Goal: Information Seeking & Learning: Learn about a topic

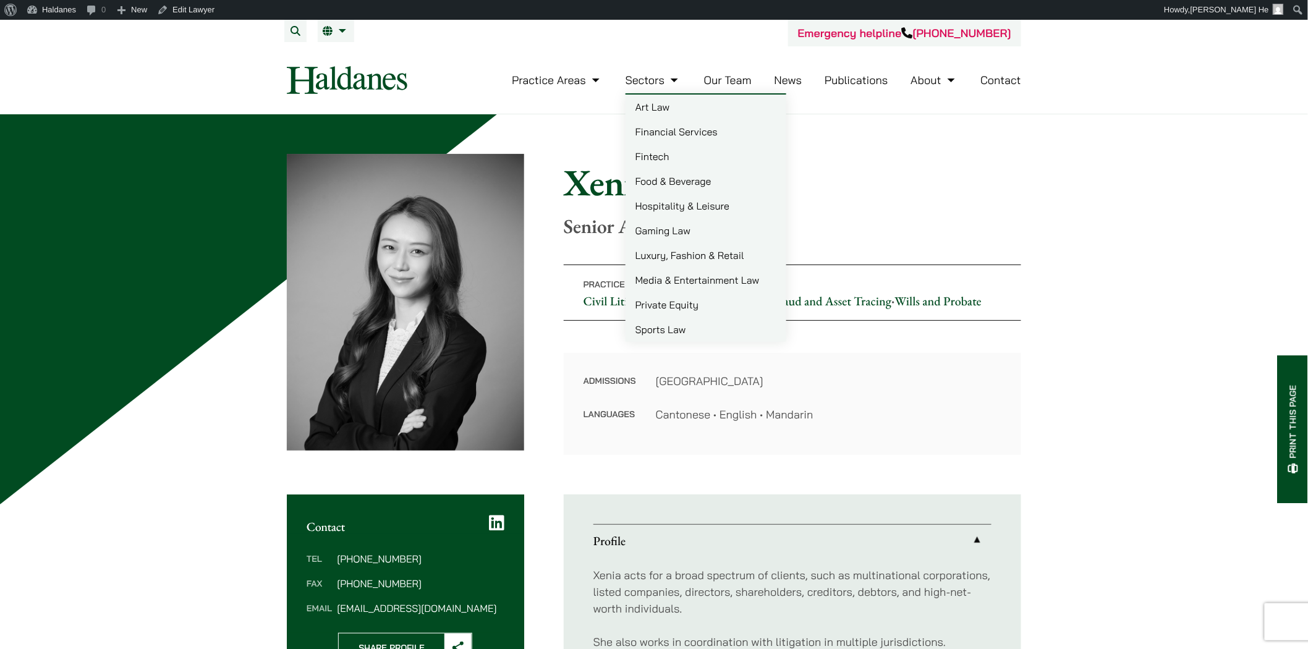
drag, startPoint x: 718, startPoint y: 77, endPoint x: 708, endPoint y: 83, distance: 11.7
click at [718, 77] on link "Our Team" at bounding box center [728, 80] width 48 height 14
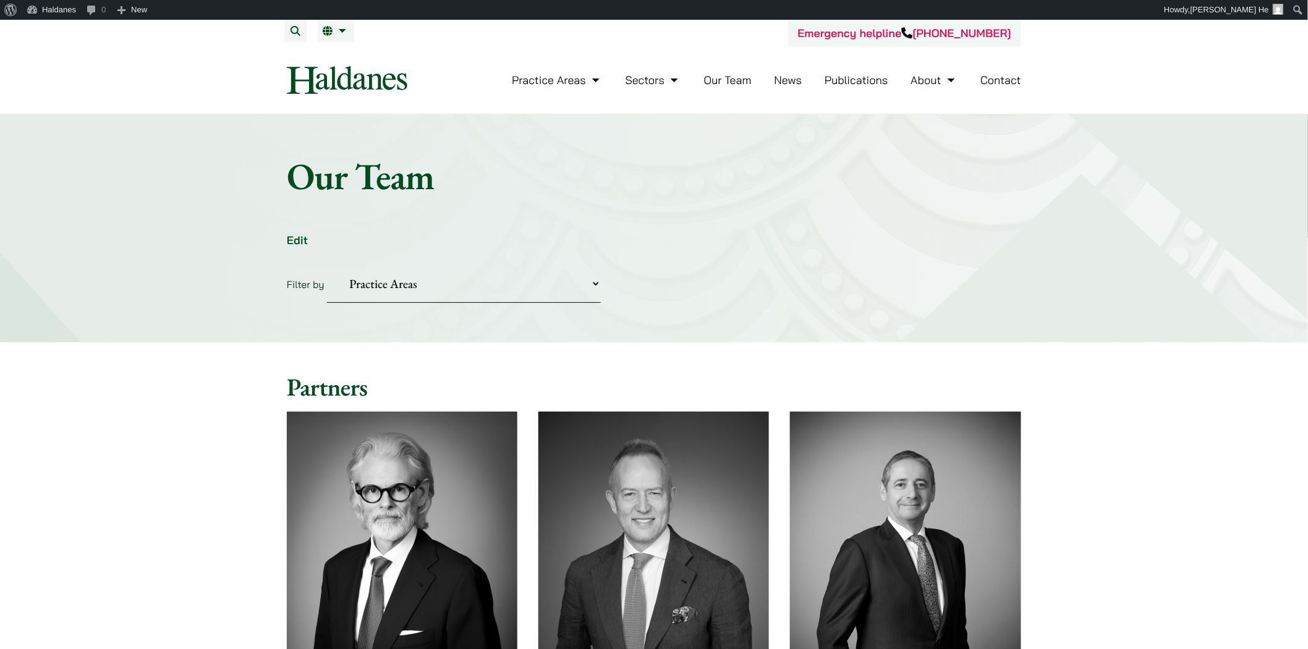
click at [401, 287] on select "Practice Areas Antitrust and Competition Civil Litigation & Dispute Resolution …" at bounding box center [464, 284] width 274 height 38
select select "divorce-and-family-law"
click at [327, 265] on select "Practice Areas Antitrust and Competition Civil Litigation & Dispute Resolution …" at bounding box center [464, 284] width 274 height 38
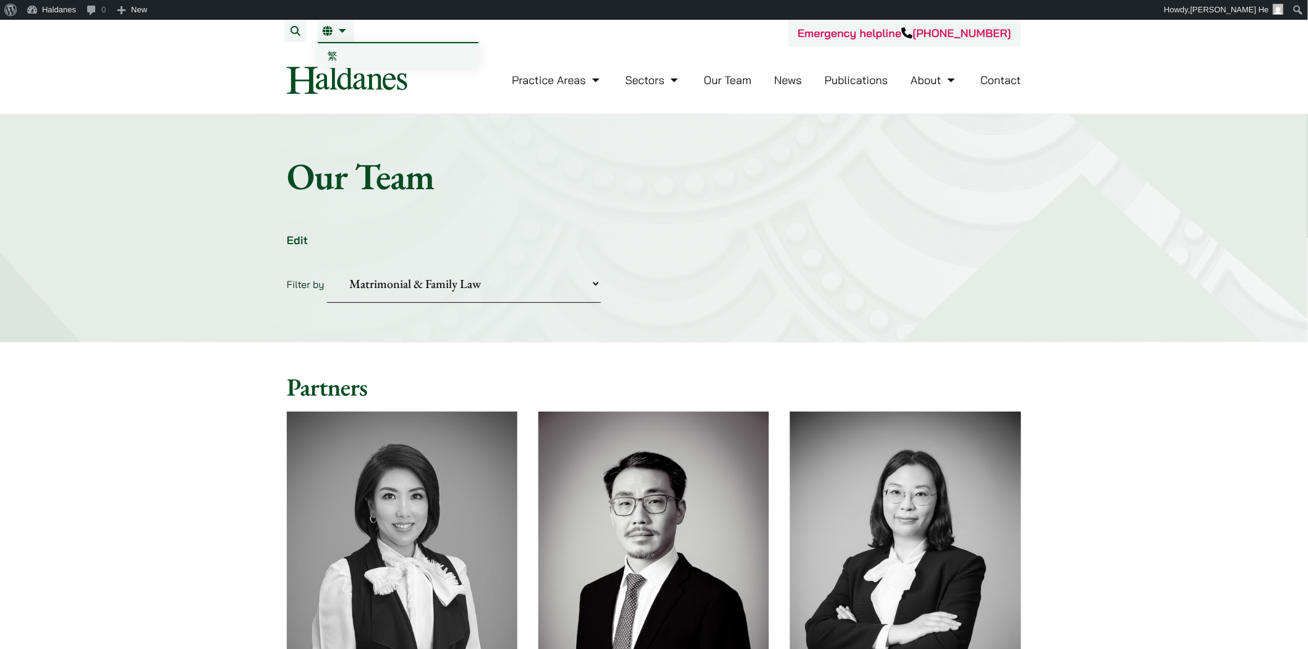
click at [331, 56] on span "繁" at bounding box center [333, 55] width 10 height 12
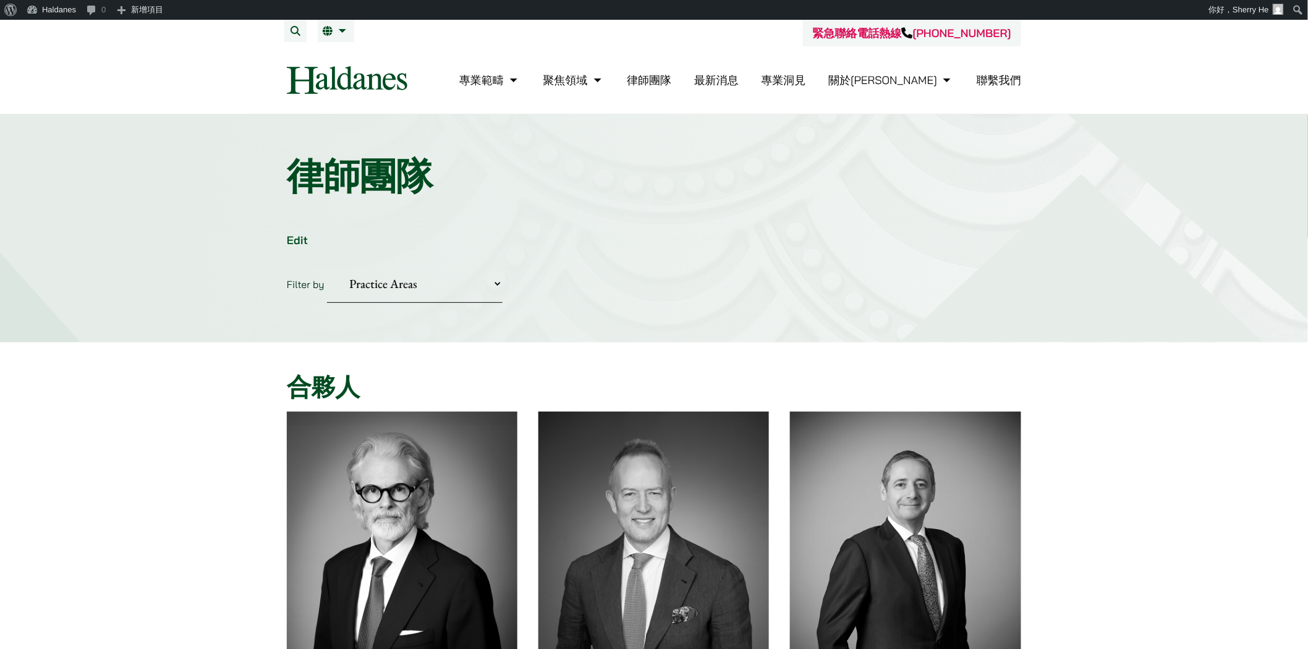
click at [428, 295] on select "Practice Areas 傳媒、娛樂及體育事務 公司及商業業務 刑事辯護 反壟斷和競爭法 婚姻及家事法 欺詐、資產追踪和追討 民事訴訟及爭議解決 物業及物…" at bounding box center [415, 284] width 176 height 38
select select "divorce-and-family-law-tc"
click at [327, 265] on select "Practice Areas 傳媒、娛樂及體育事務 公司及商業業務 刑事辯護 反壟斷和競爭法 婚姻及家事法 欺詐、資產追踪和追討 民事訴訟及爭議解決 物業及物…" at bounding box center [415, 284] width 176 height 38
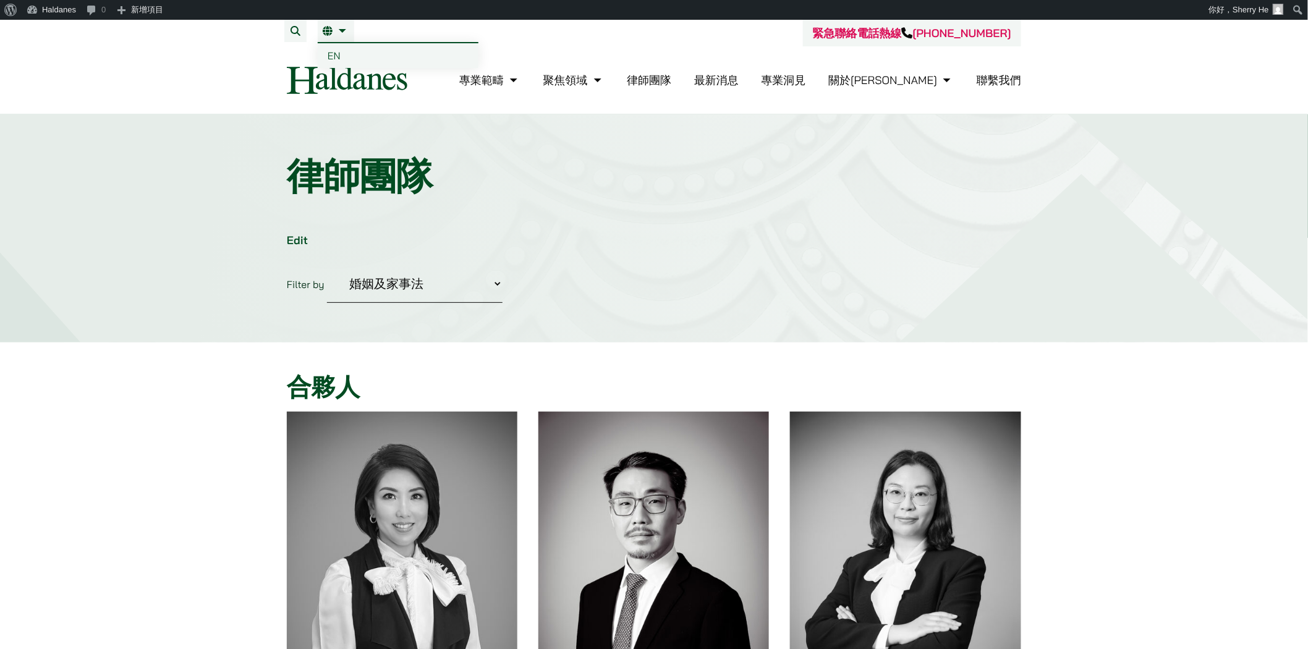
click at [342, 53] on link "EN" at bounding box center [398, 55] width 161 height 25
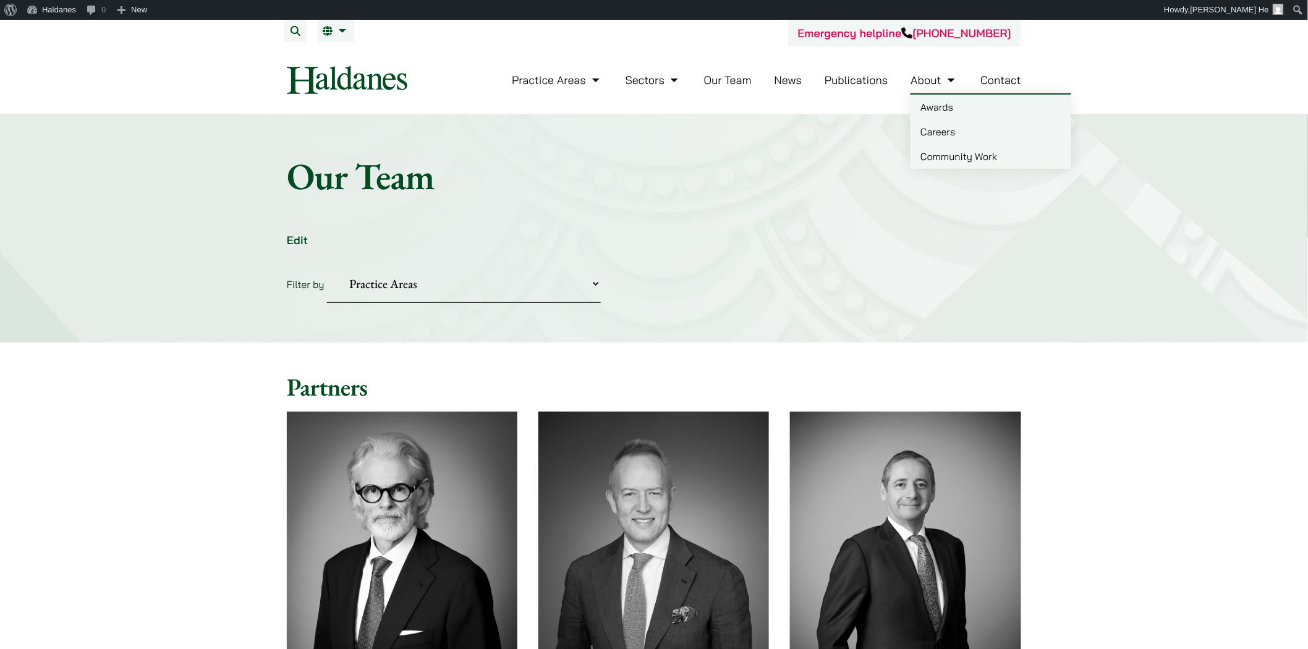
click at [919, 109] on link "Awards" at bounding box center [991, 107] width 161 height 25
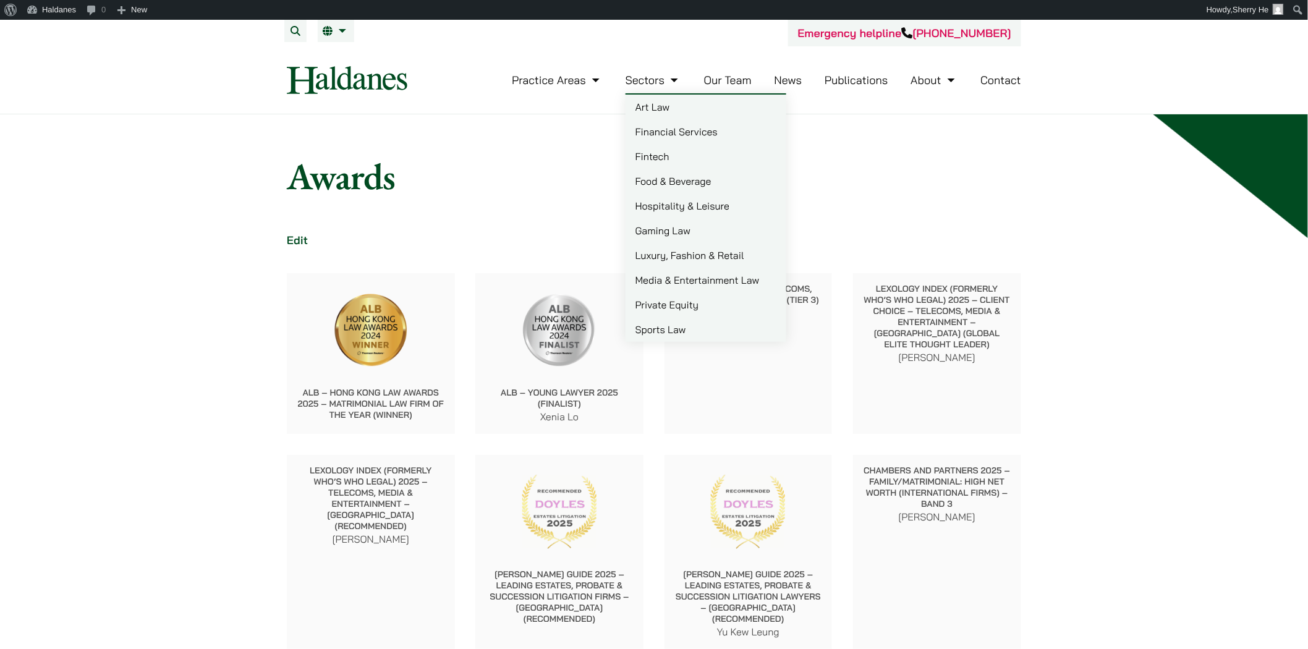
click at [731, 80] on link "Our Team" at bounding box center [728, 80] width 48 height 14
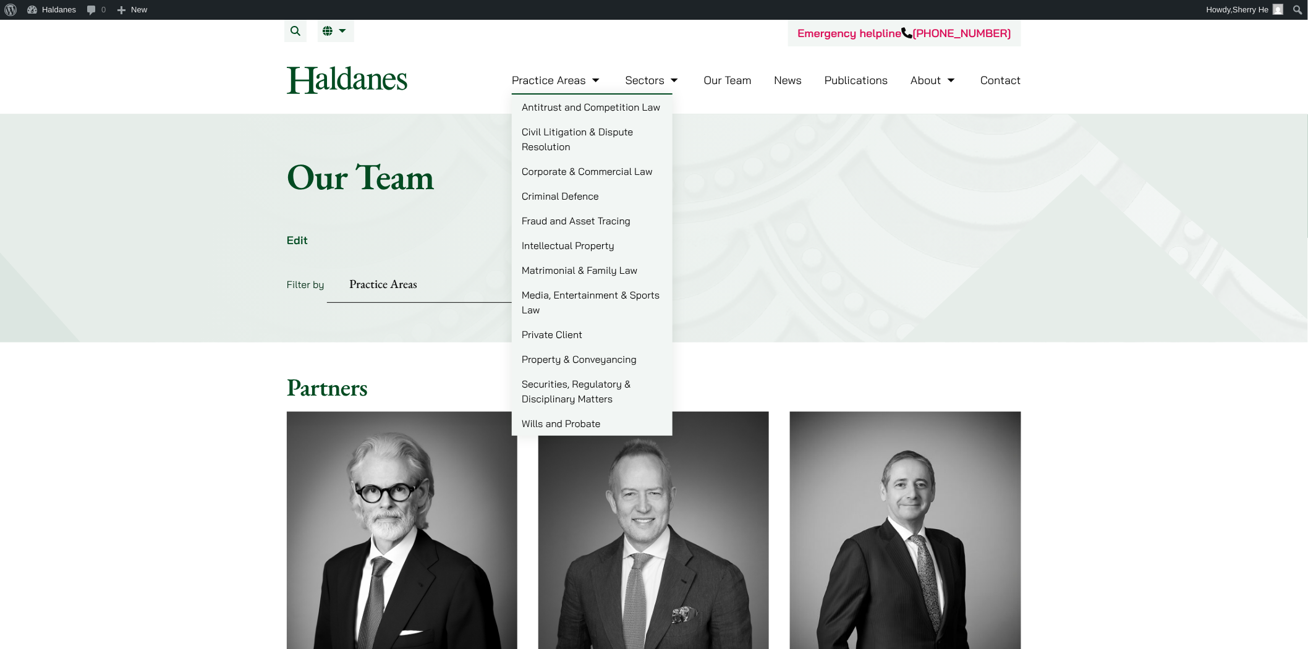
click at [594, 278] on link "Matrimonial & Family Law" at bounding box center [592, 270] width 161 height 25
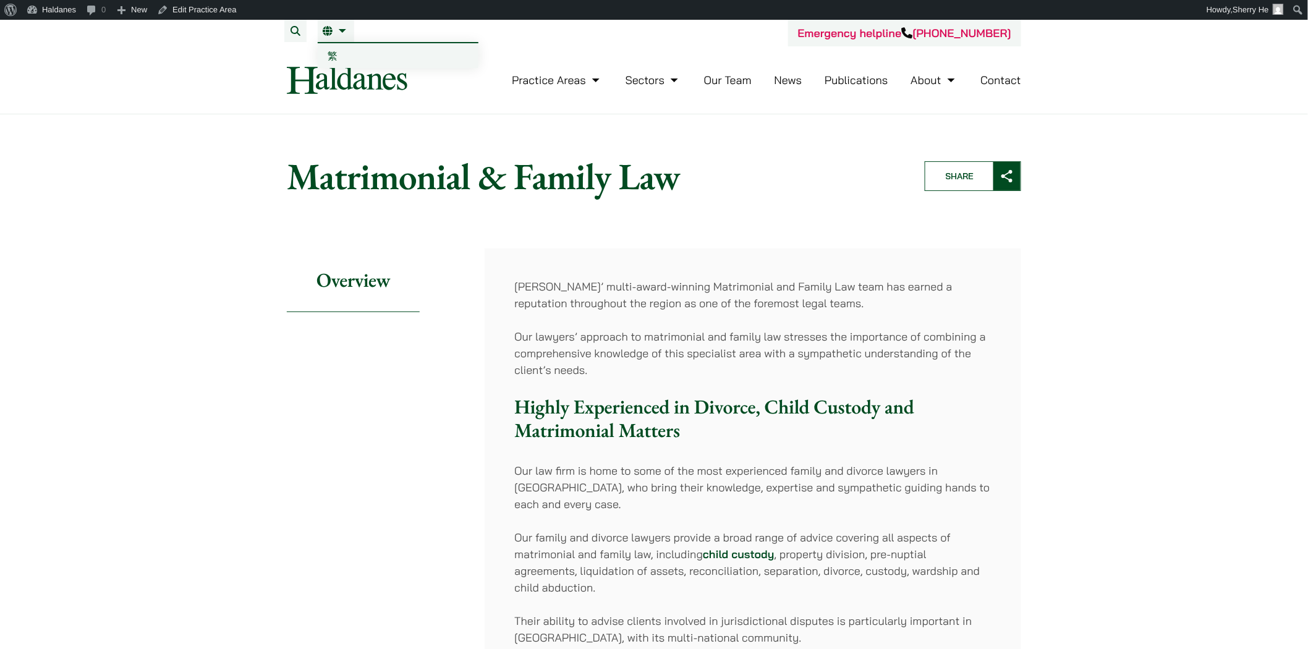
click at [329, 54] on span "繁" at bounding box center [333, 55] width 10 height 12
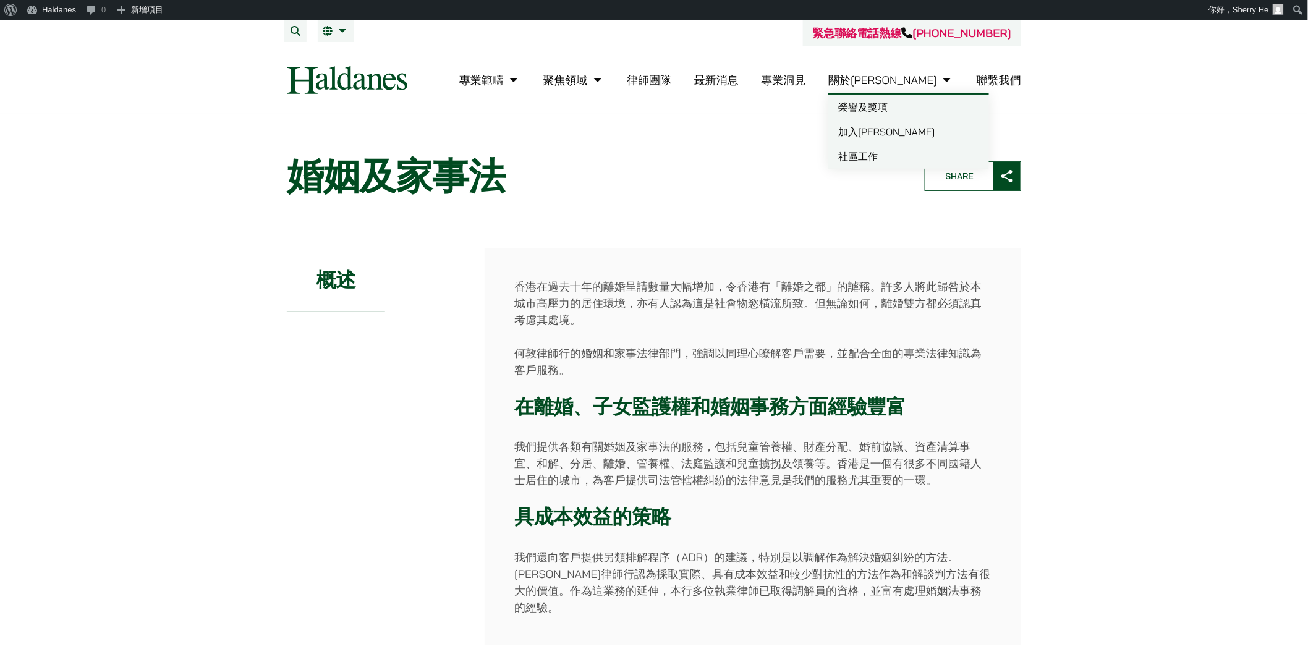
click at [940, 105] on link "榮譽及獎項" at bounding box center [908, 107] width 161 height 25
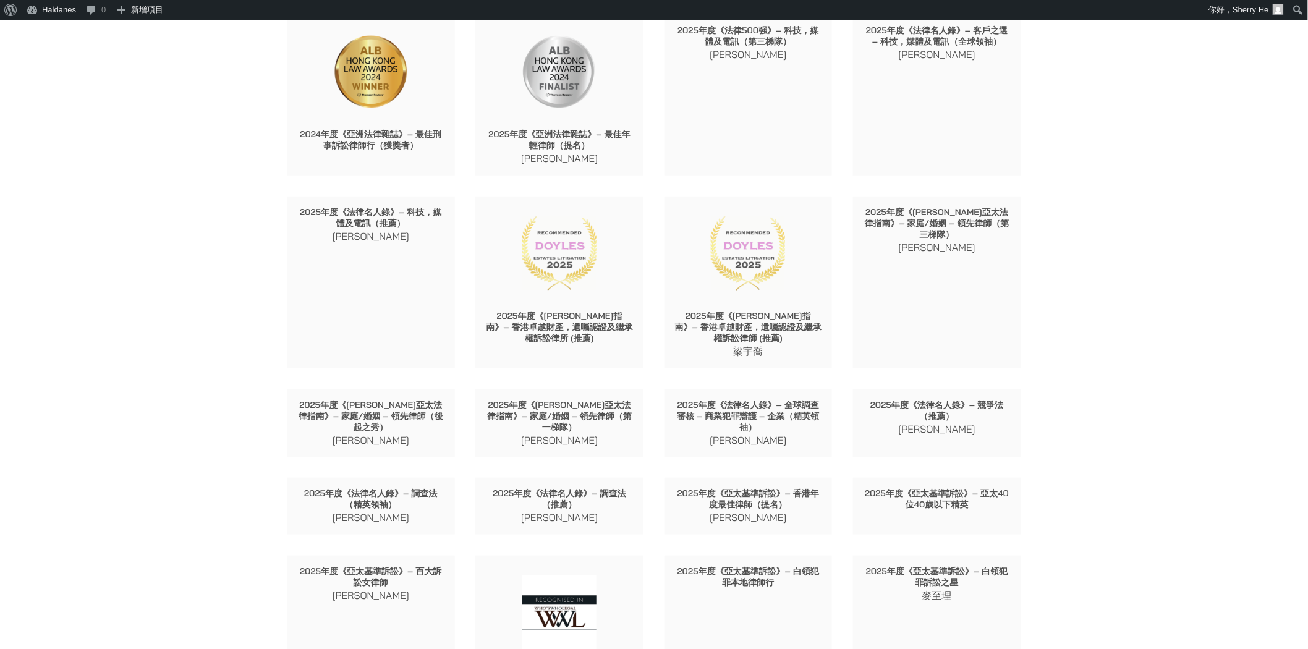
scroll to position [274, 0]
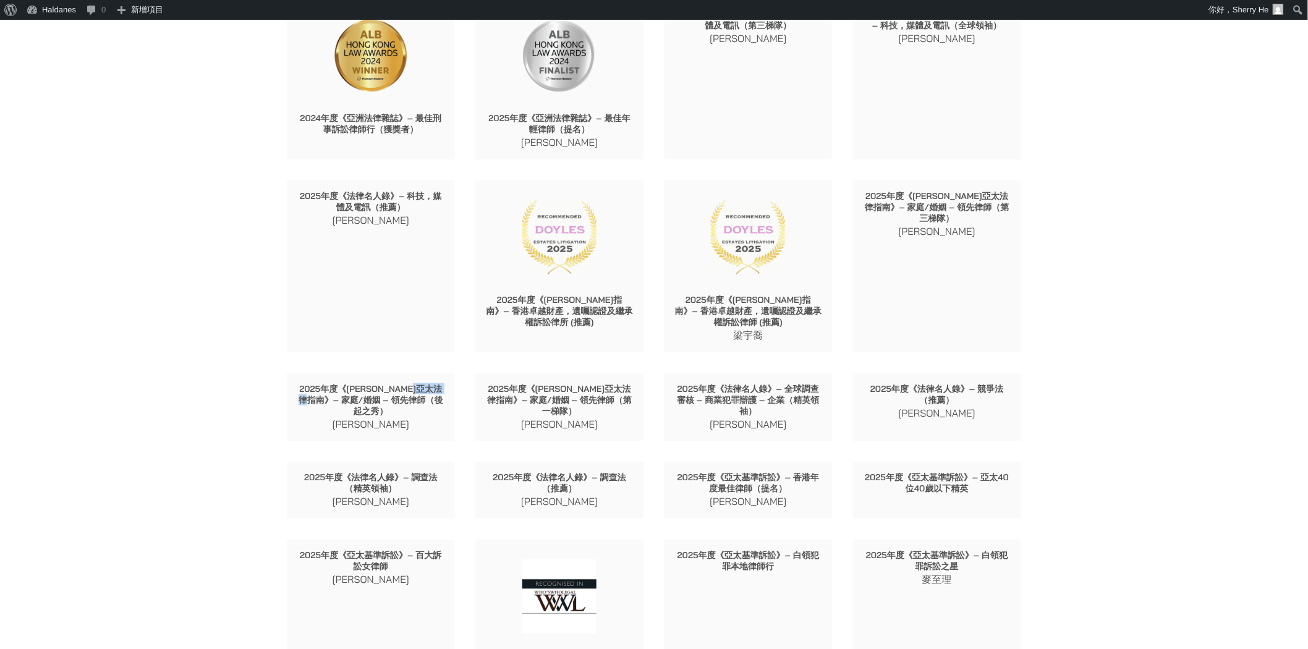
drag, startPoint x: 305, startPoint y: 399, endPoint x: 342, endPoint y: 402, distance: 37.8
click at [342, 402] on p "2025年度《錢伯斯亞太法律指南》– 家庭/婚姻 – 領先律師（後起之秀）" at bounding box center [371, 399] width 148 height 33
copy p "家庭/婚姻"
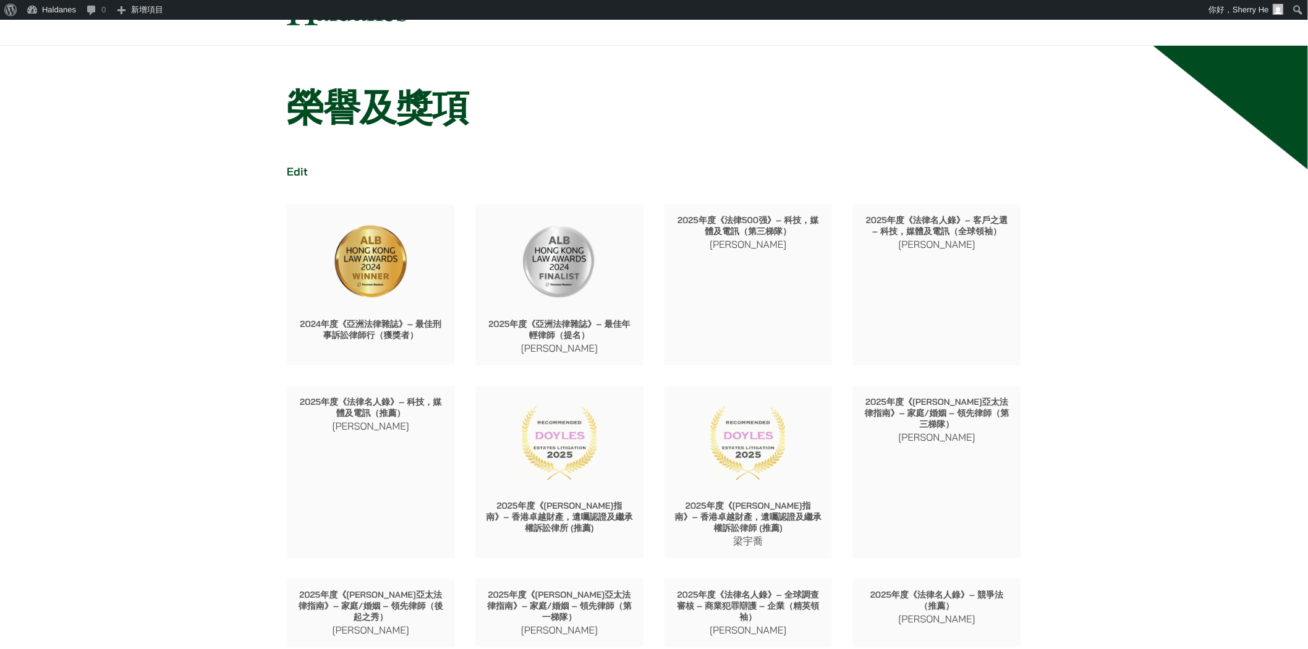
click at [373, 411] on p "2025年度《法律名人錄》– 科技，媒體及電訊（推薦）" at bounding box center [371, 407] width 148 height 22
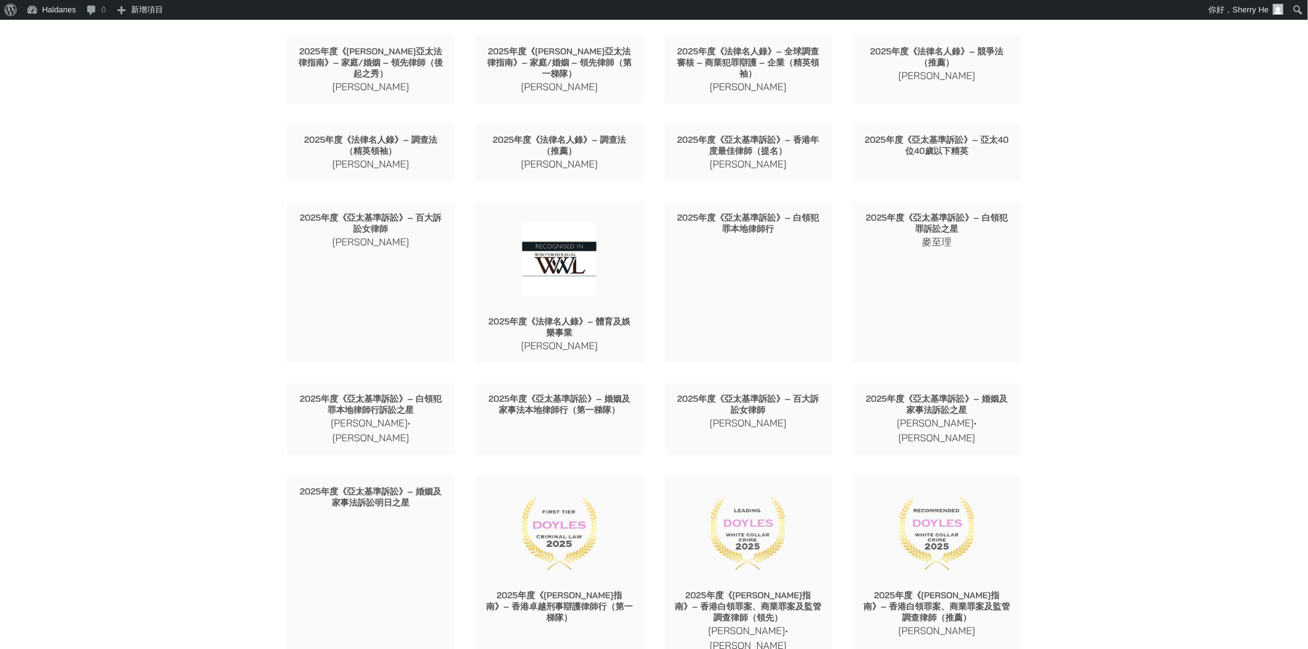
scroll to position [618, 0]
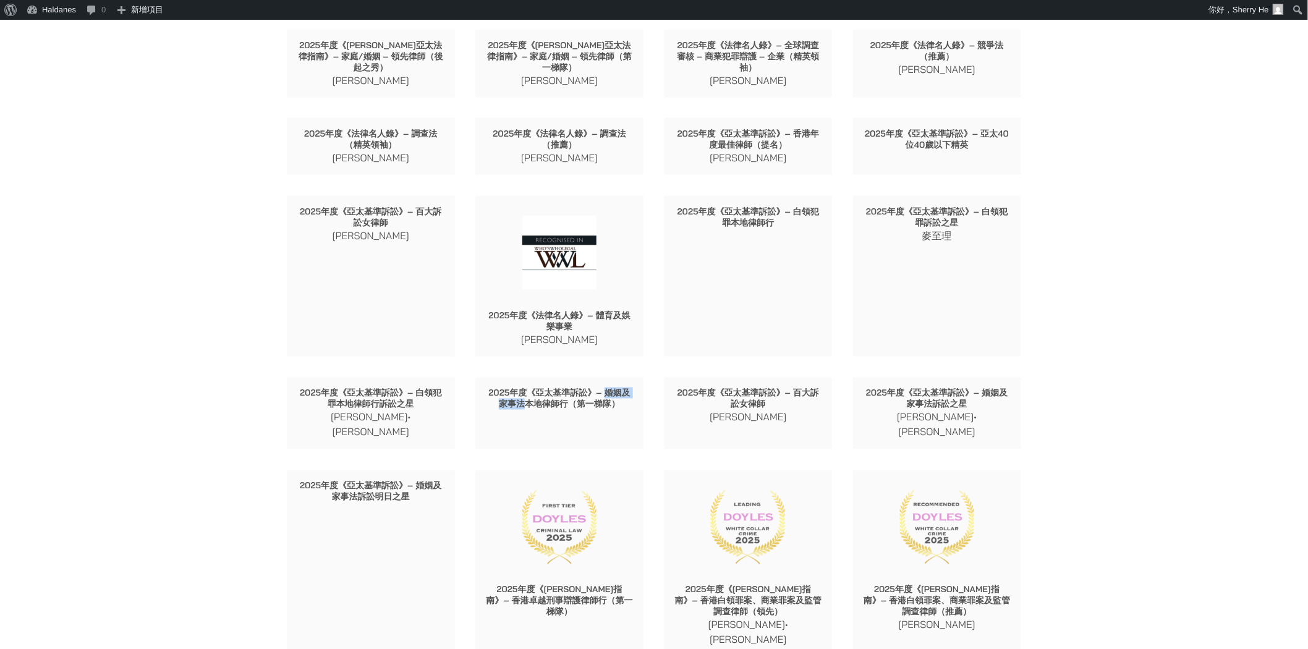
drag, startPoint x: 607, startPoint y: 389, endPoint x: 526, endPoint y: 406, distance: 82.6
click at [526, 406] on p "2025年度《亞太基準訴訟》– 婚姻及家事法本地律師行（第一梯隊）" at bounding box center [559, 399] width 148 height 22
copy p "婚姻及家事法"
click at [726, 378] on div "2025年度《亞太基準訴訟》– 百大訴訟女律師 廖學思" at bounding box center [749, 406] width 168 height 57
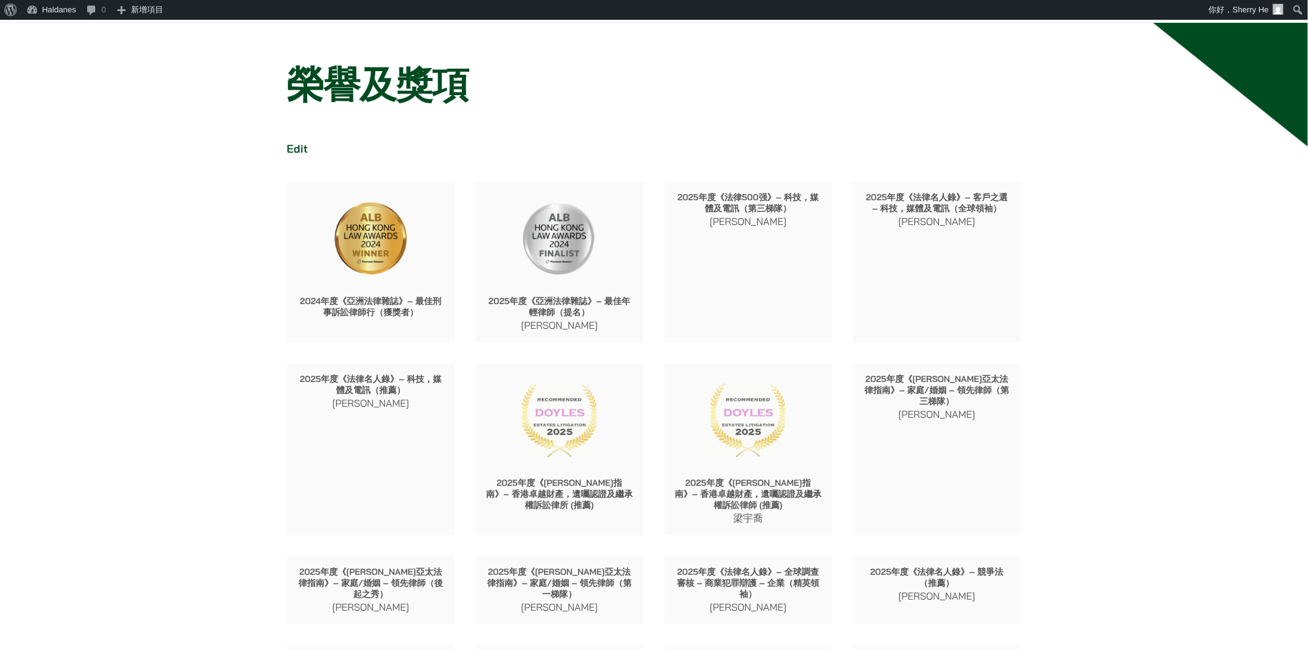
scroll to position [0, 0]
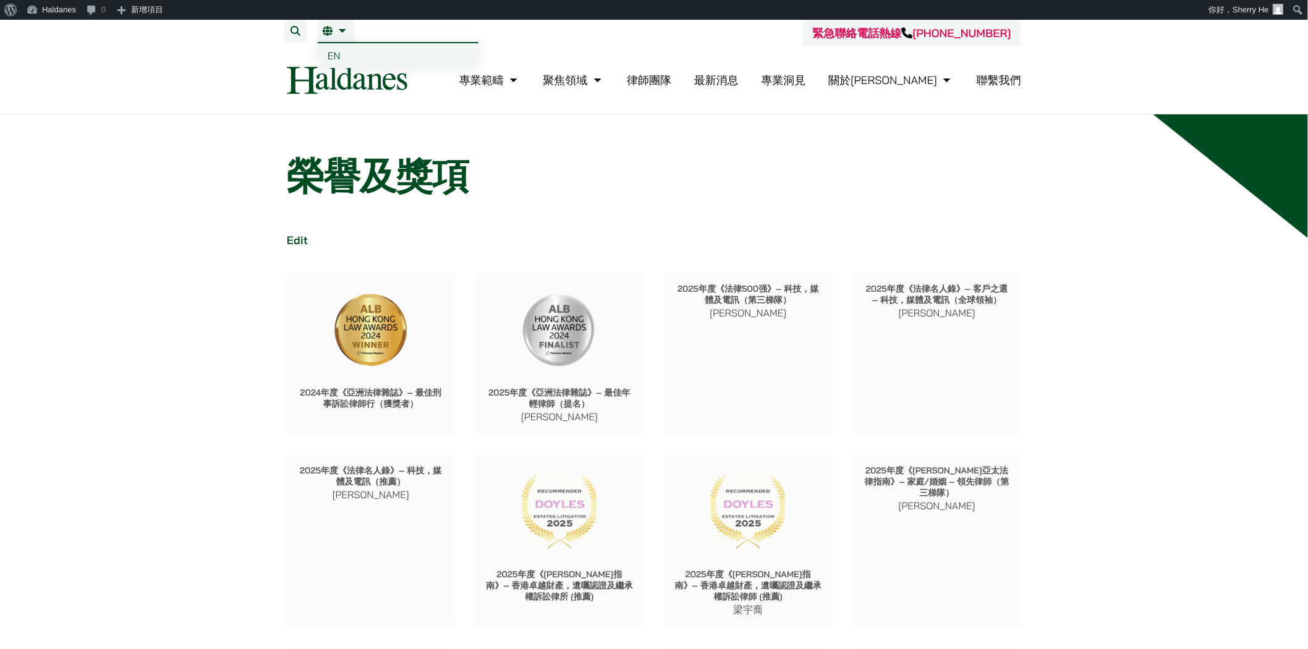
click at [332, 53] on span "EN" at bounding box center [334, 55] width 13 height 12
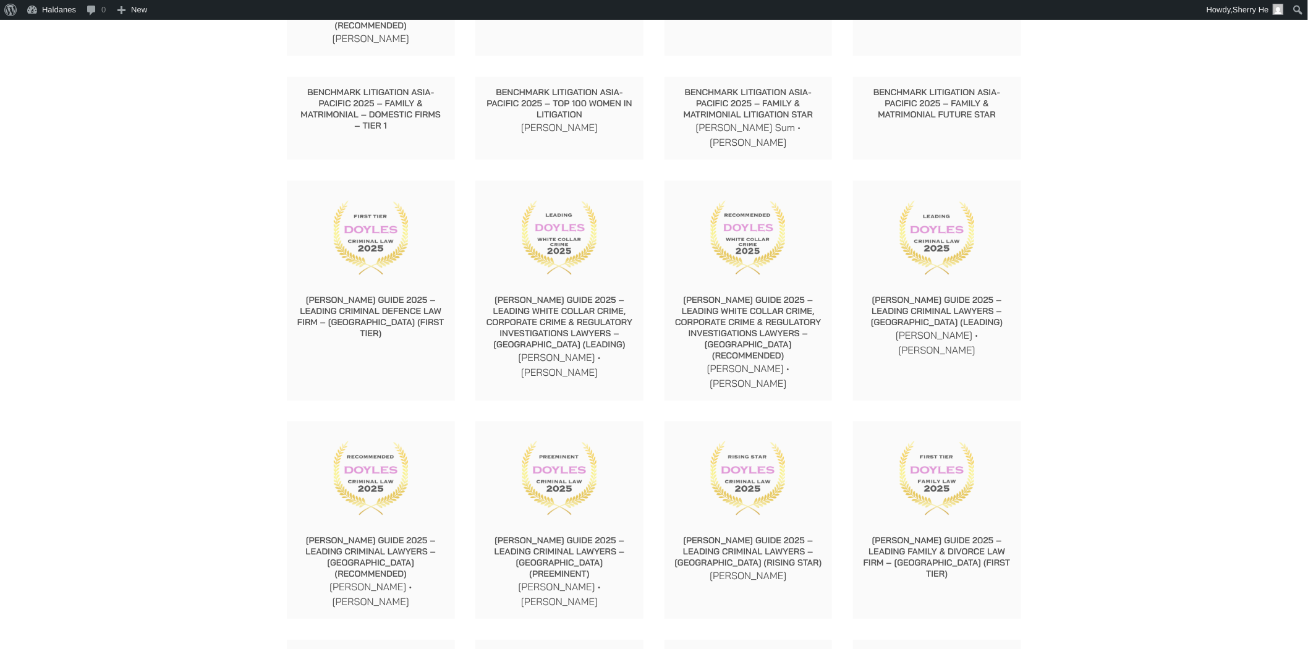
scroll to position [1030, 0]
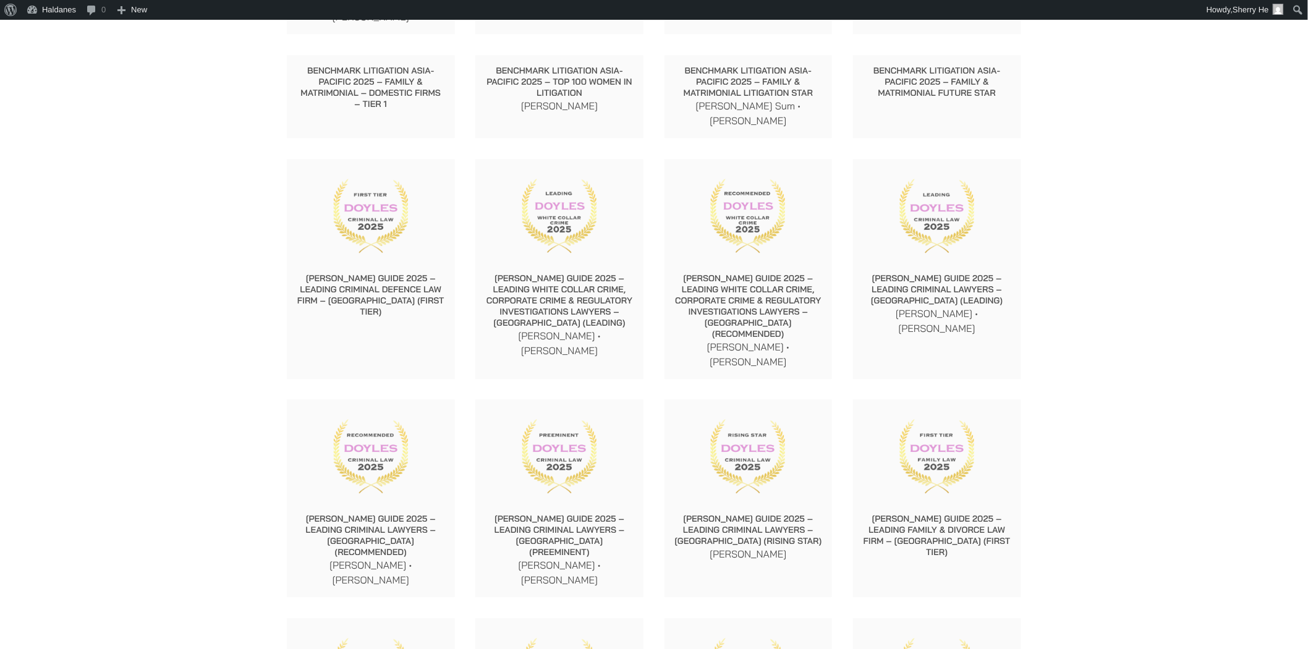
click at [994, 513] on p "[PERSON_NAME] Guide 2025 – Leading Family & Divorce Law Firm – [GEOGRAPHIC_DATA…" at bounding box center [937, 535] width 148 height 45
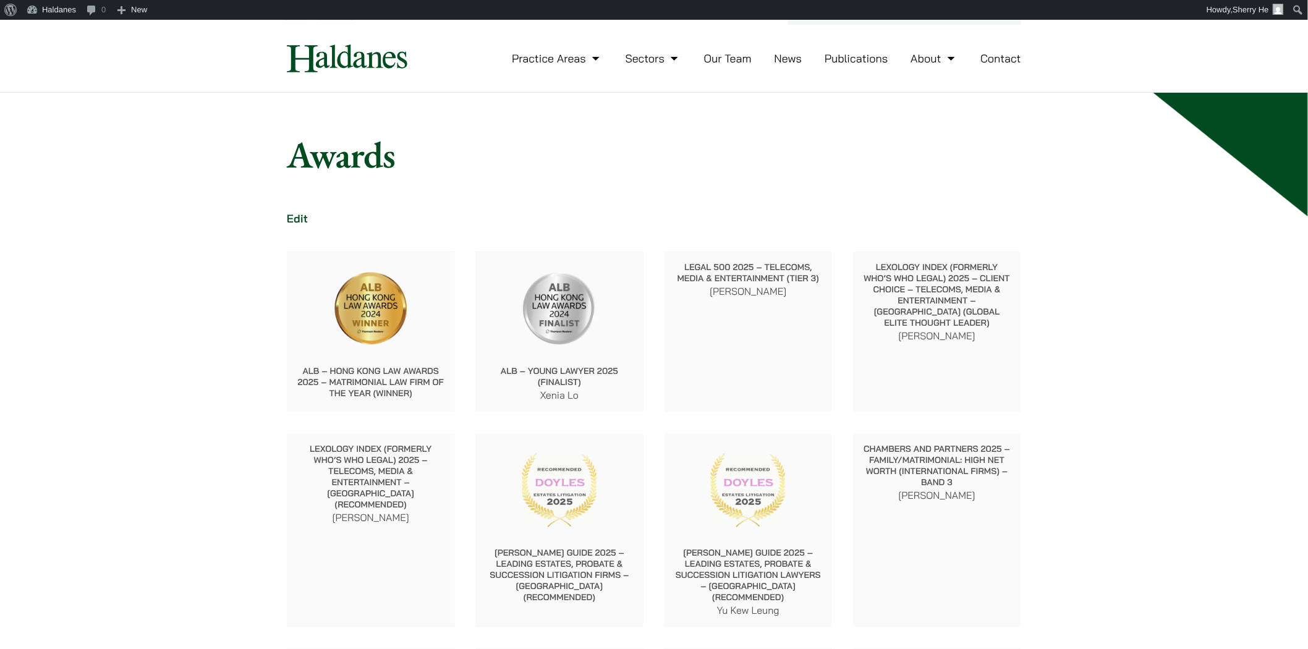
scroll to position [0, 0]
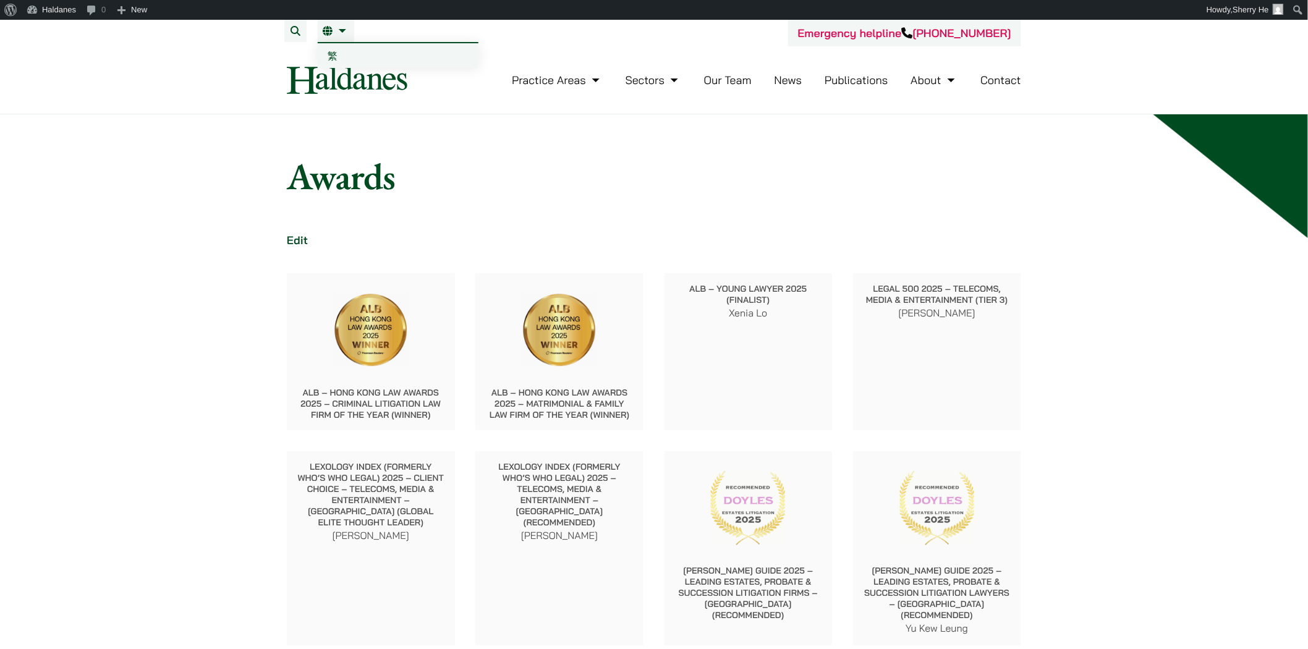
click at [332, 49] on span "繁" at bounding box center [333, 55] width 10 height 12
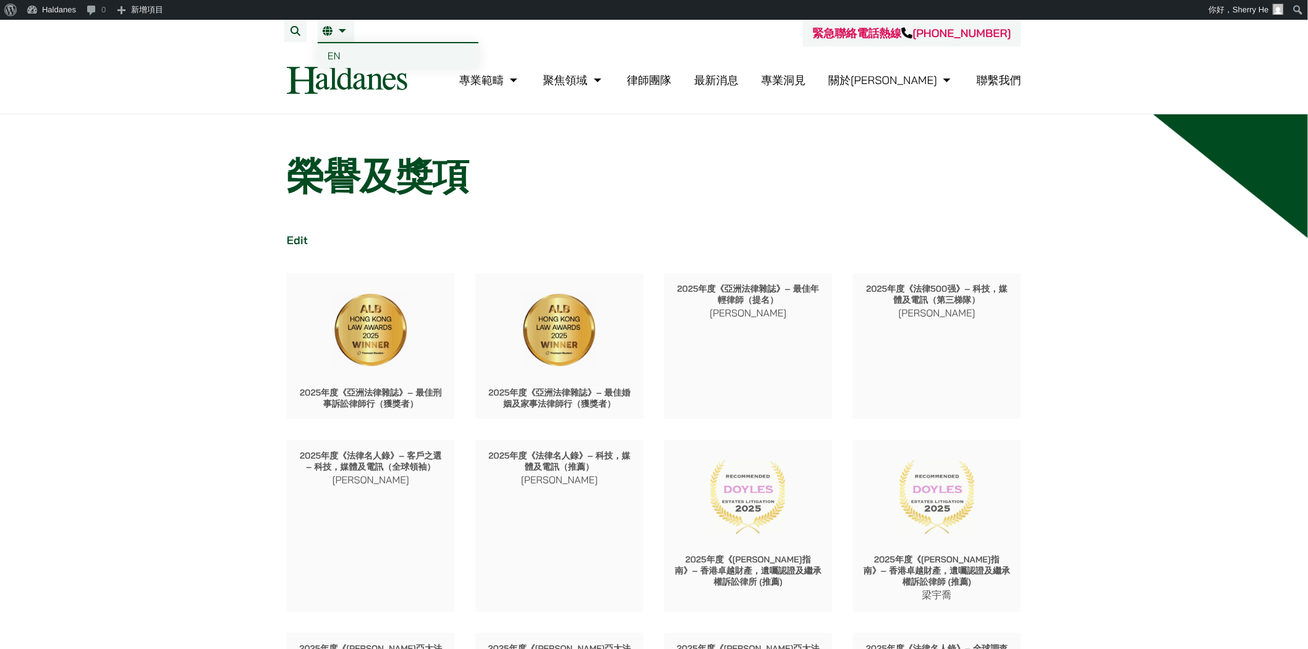
click at [331, 52] on span "EN" at bounding box center [334, 55] width 13 height 12
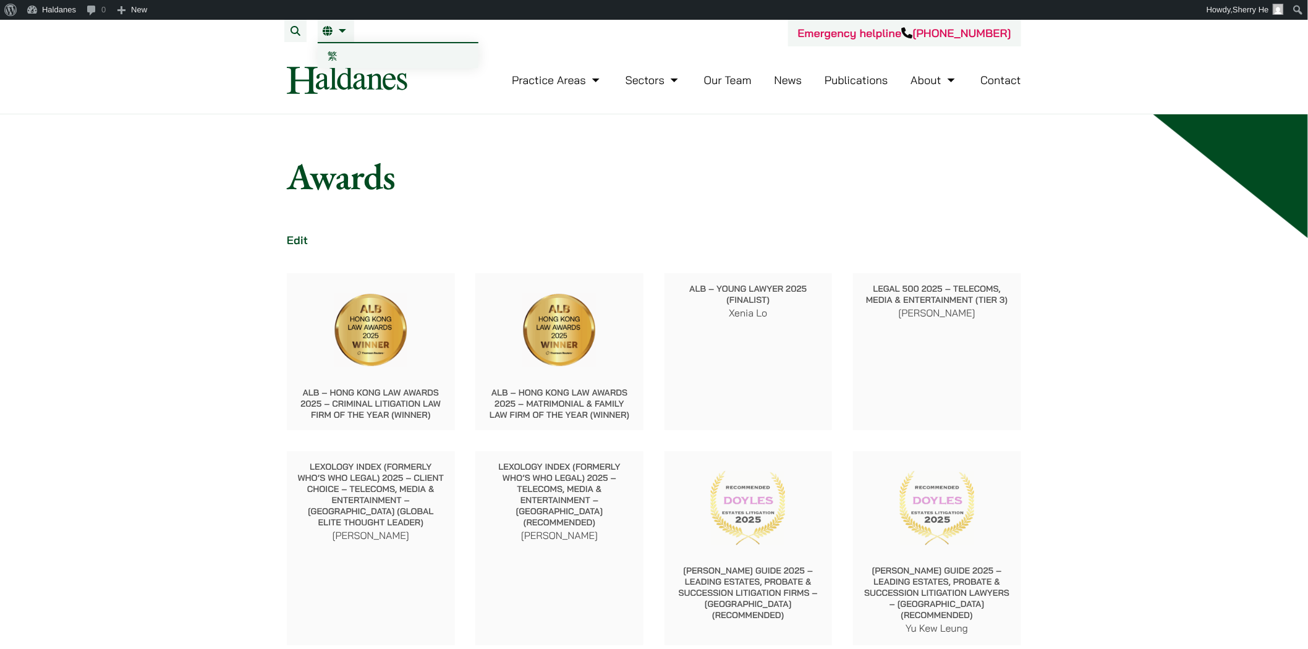
click at [328, 53] on span "繁" at bounding box center [333, 55] width 10 height 12
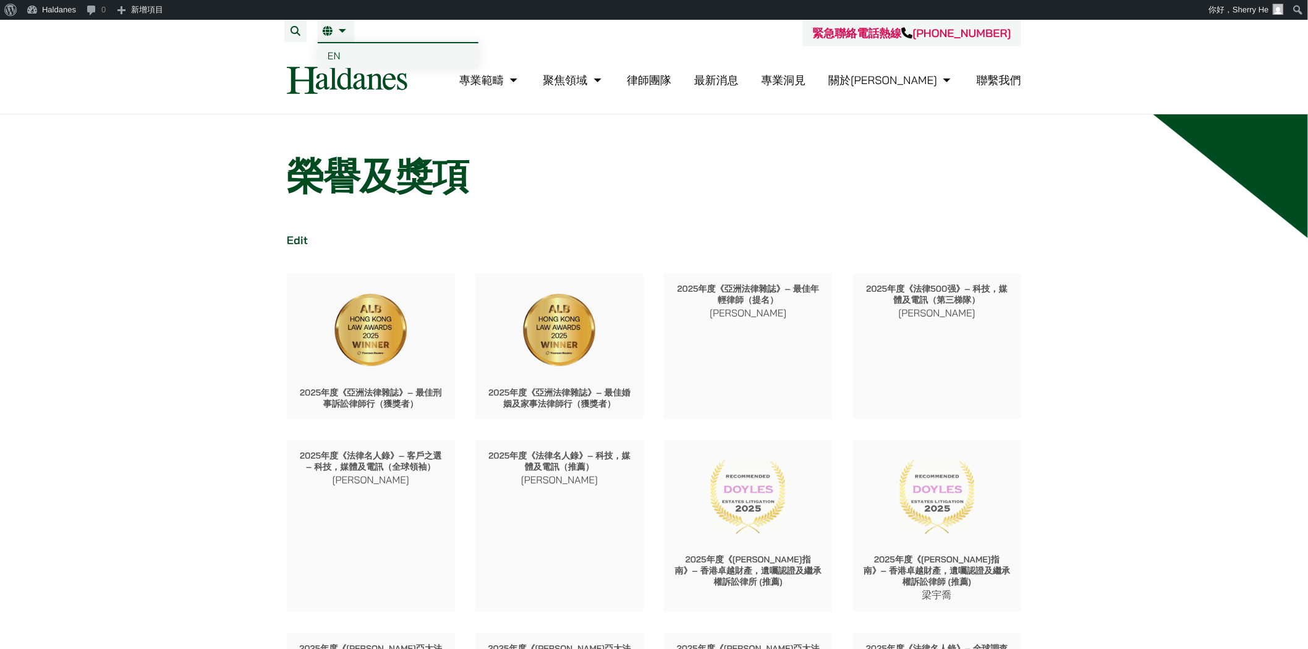
click at [325, 57] on link "EN" at bounding box center [398, 55] width 161 height 25
click at [445, 241] on ul "Edit" at bounding box center [654, 239] width 734 height 33
